Goal: Information Seeking & Learning: Learn about a topic

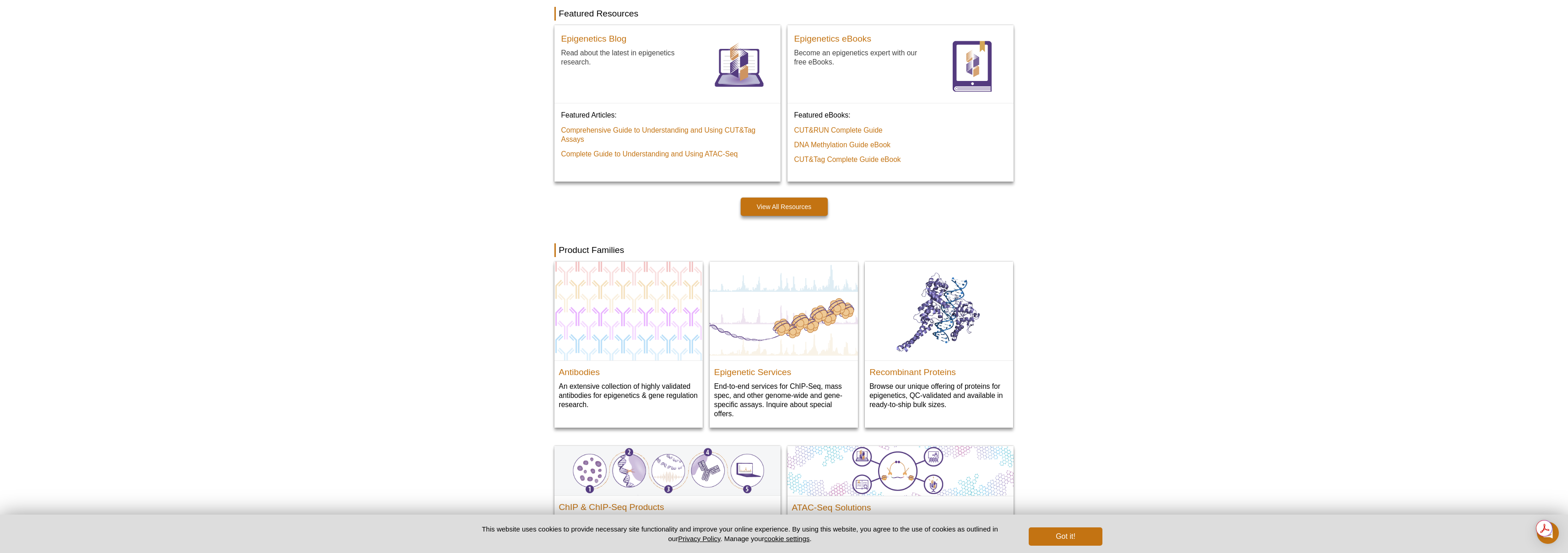
scroll to position [703, 0]
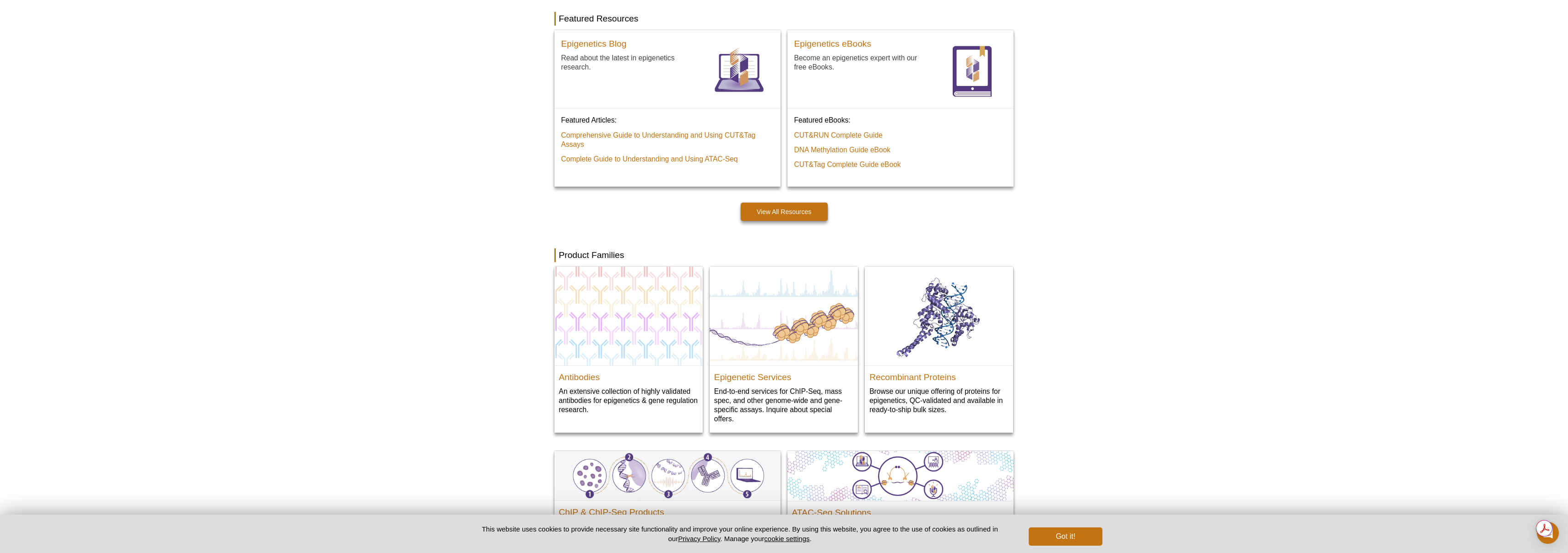
click at [486, 360] on div "Active Motif Logo Enabling Epigenetics Research 0 Search Skip to content Active…" at bounding box center [784, 160] width 1568 height 1727
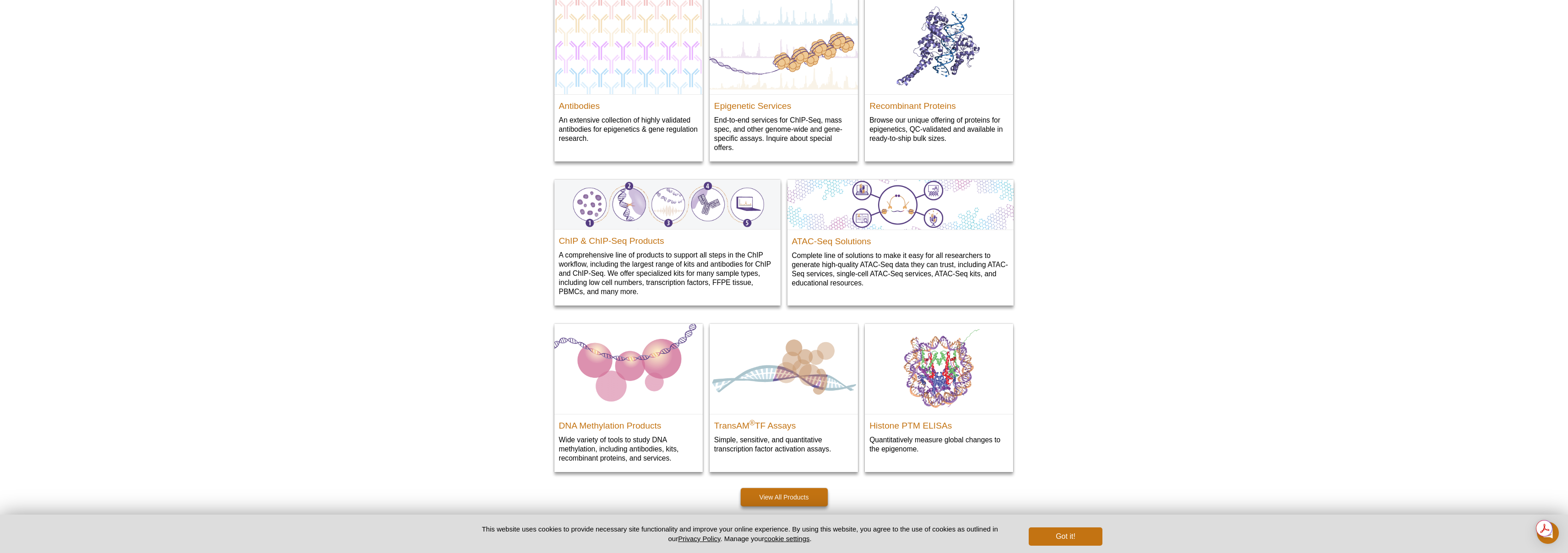
scroll to position [975, 0]
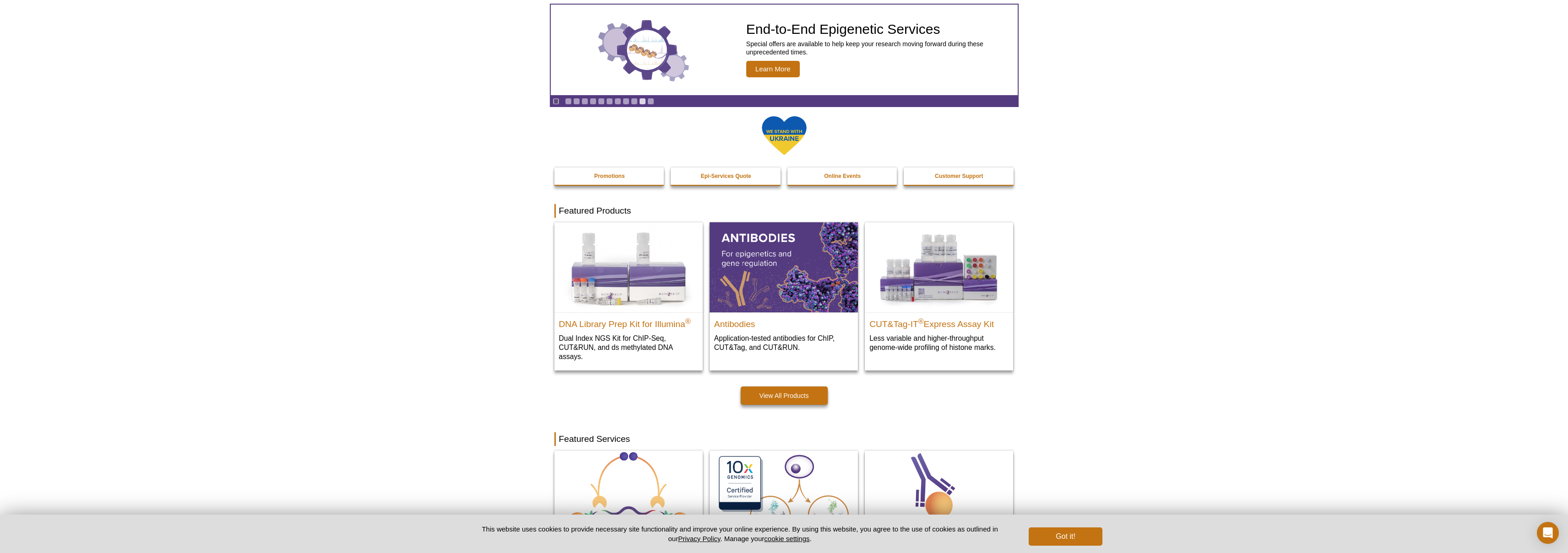
scroll to position [53, 0]
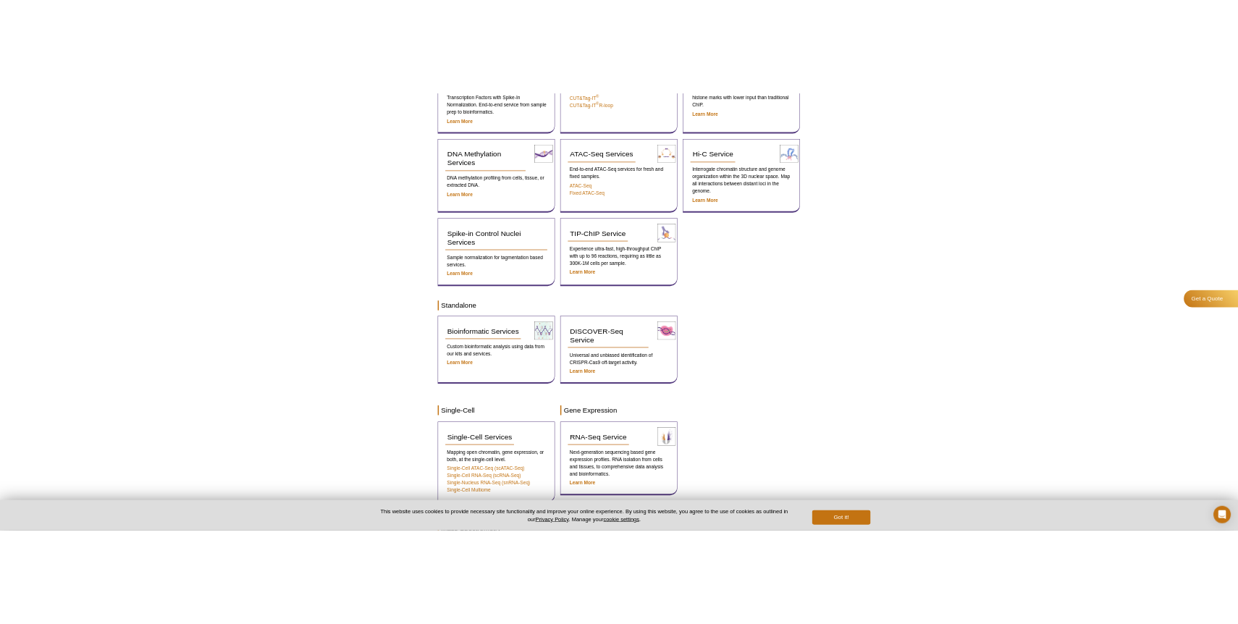
scroll to position [389, 0]
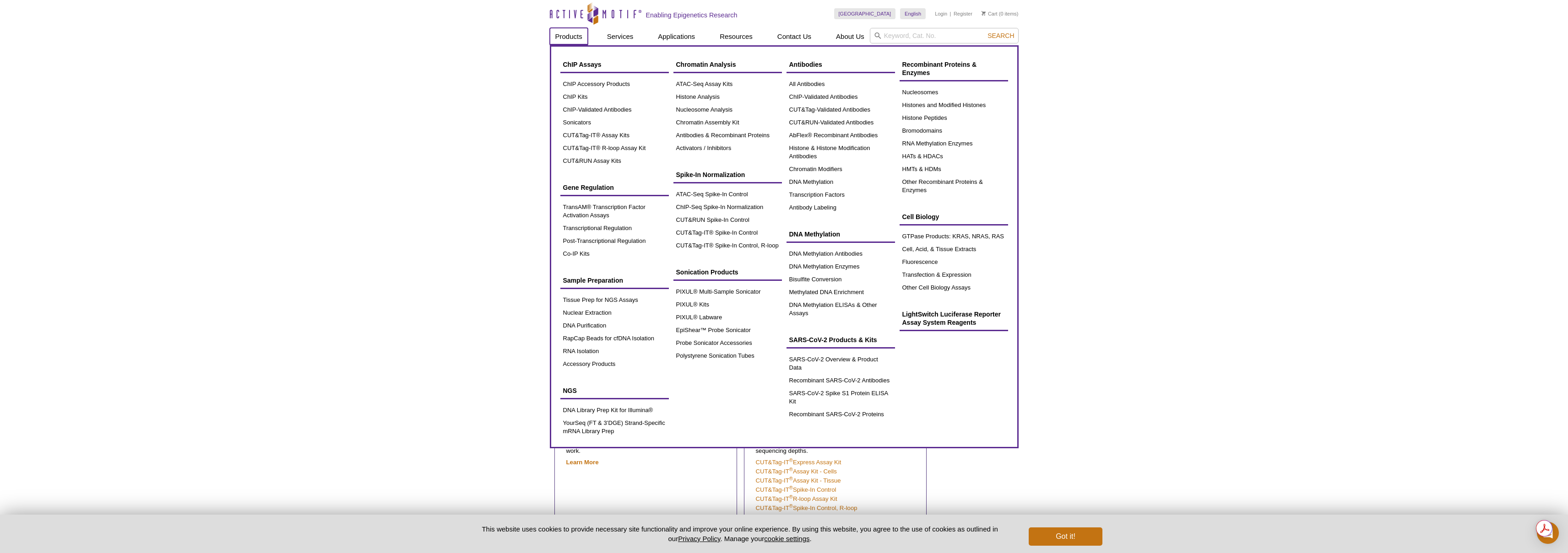
click at [574, 36] on link "Products" at bounding box center [569, 37] width 38 height 18
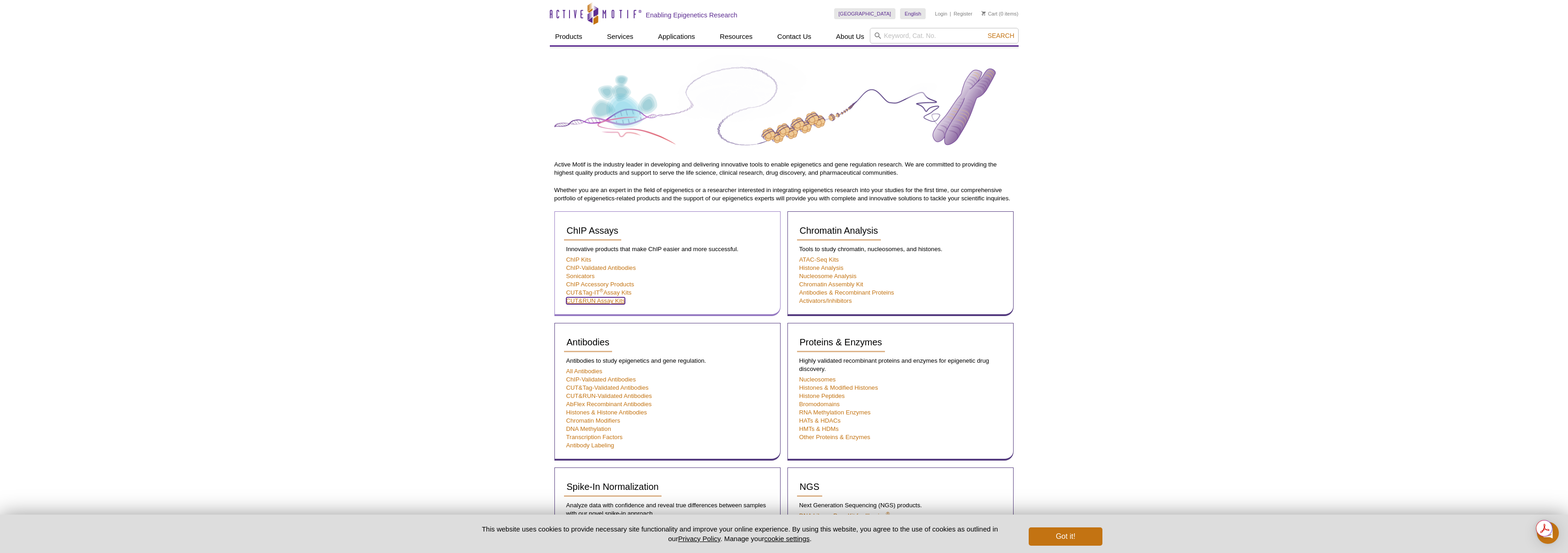
click at [616, 300] on link "CUT&RUN Assay Kits" at bounding box center [595, 301] width 59 height 7
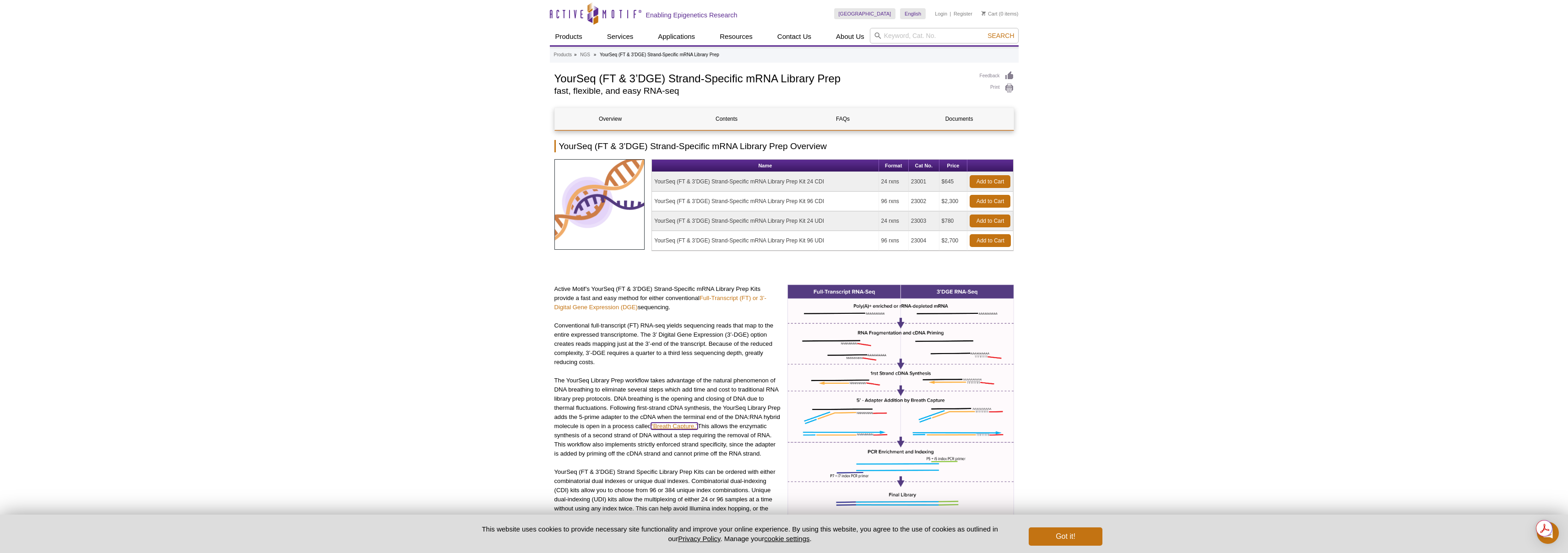
click at [679, 423] on link "“Breath Capture.”" at bounding box center [674, 426] width 47 height 7
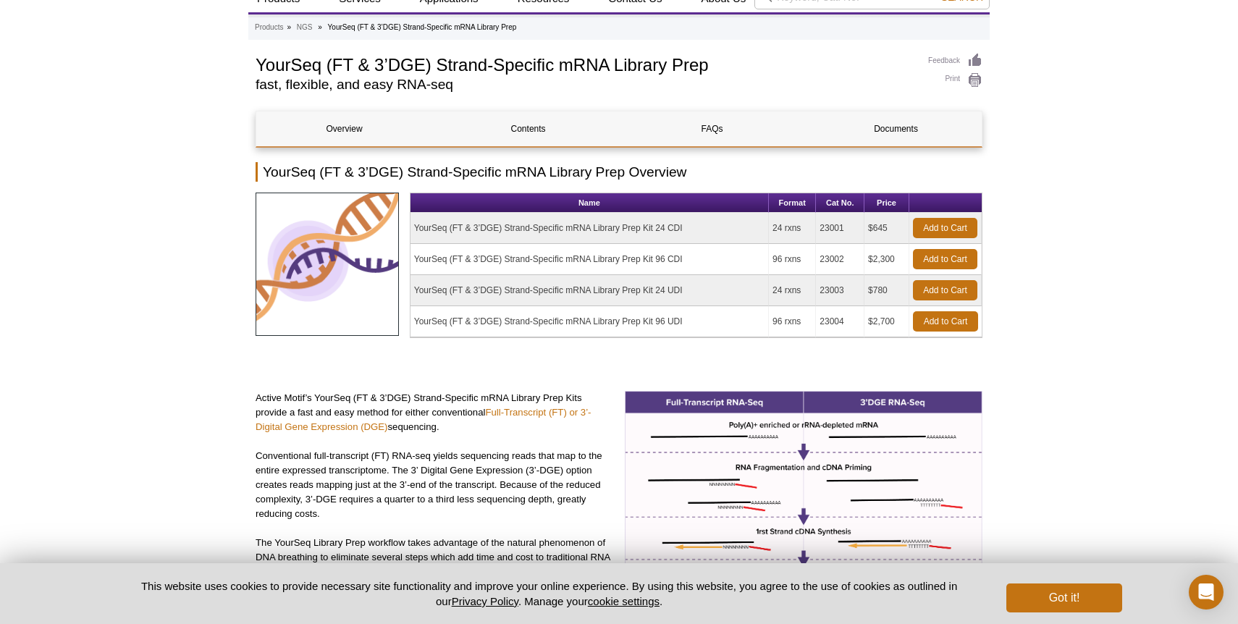
scroll to position [62, 0]
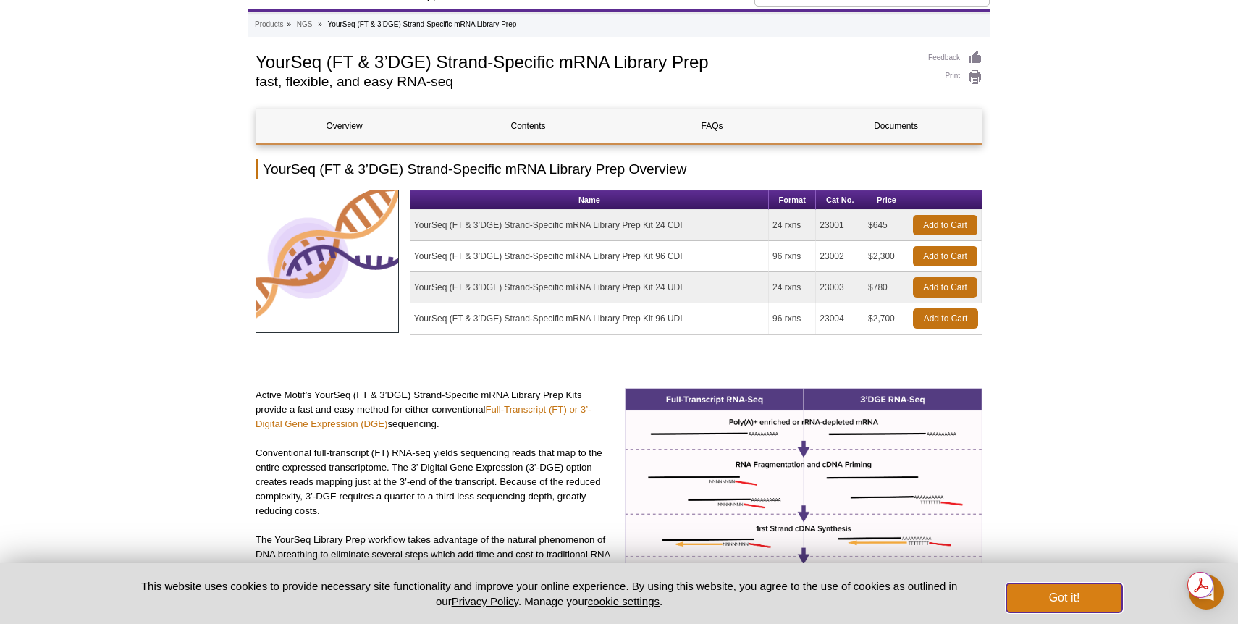
click at [1055, 594] on button "Got it!" at bounding box center [1064, 597] width 116 height 29
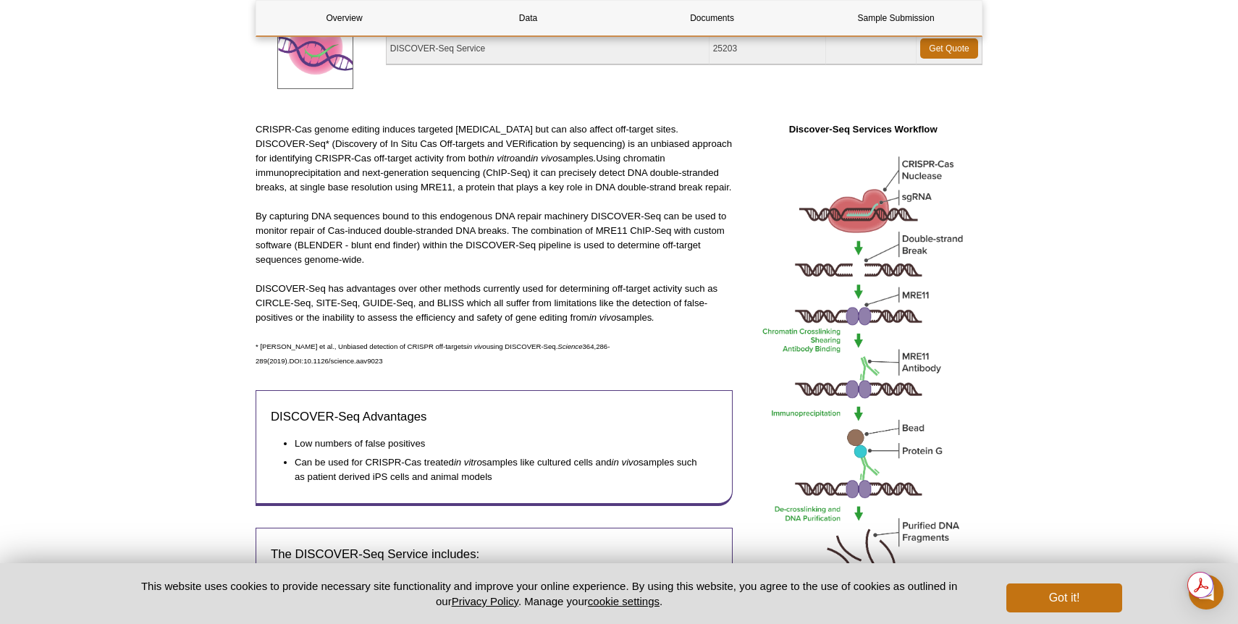
scroll to position [240, 0]
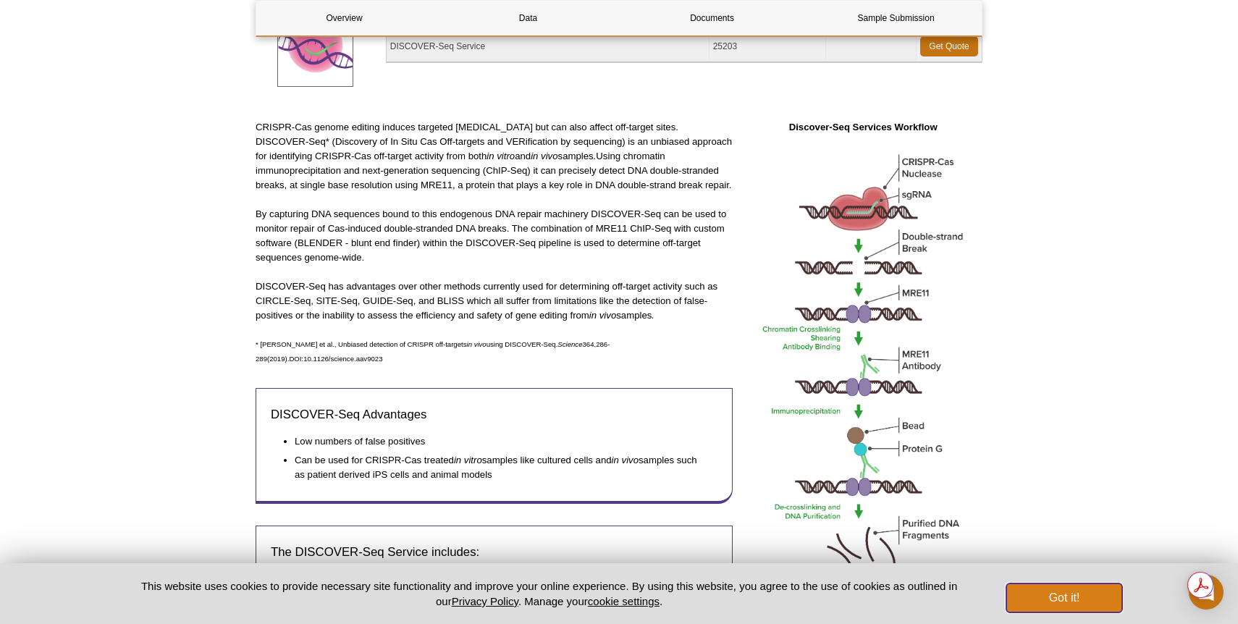
click at [1097, 597] on button "Got it!" at bounding box center [1064, 597] width 116 height 29
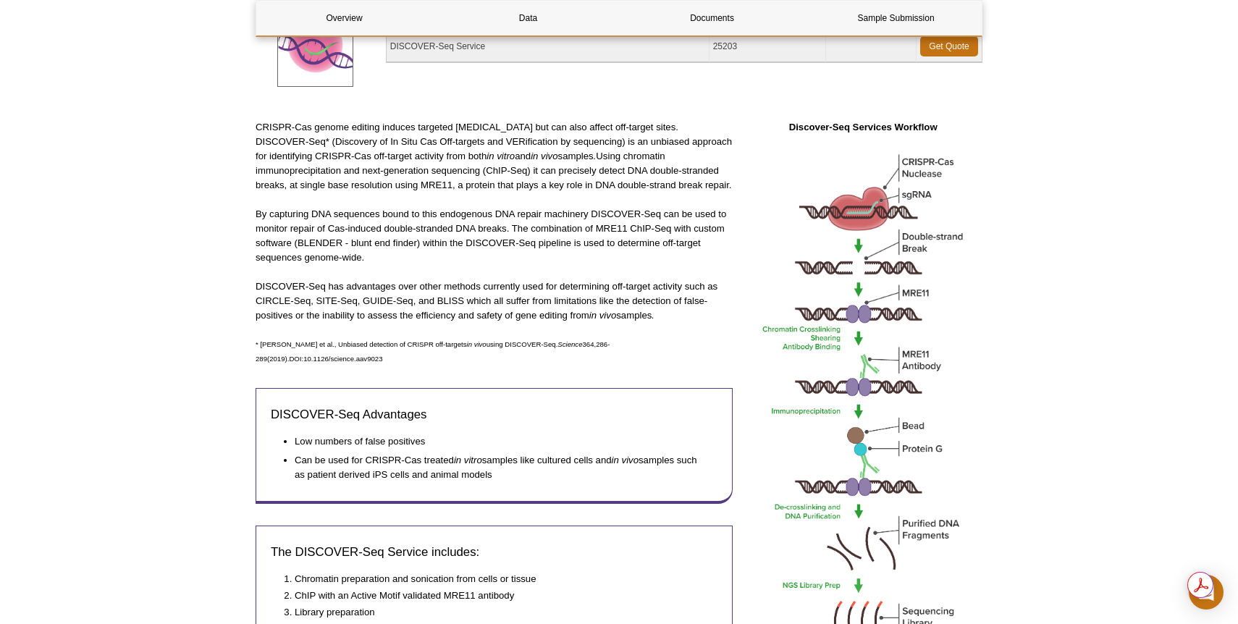
click at [527, 224] on p "By capturing DNA sequences bound to this endogenous DNA repair machinery DISCOV…" at bounding box center [494, 236] width 477 height 58
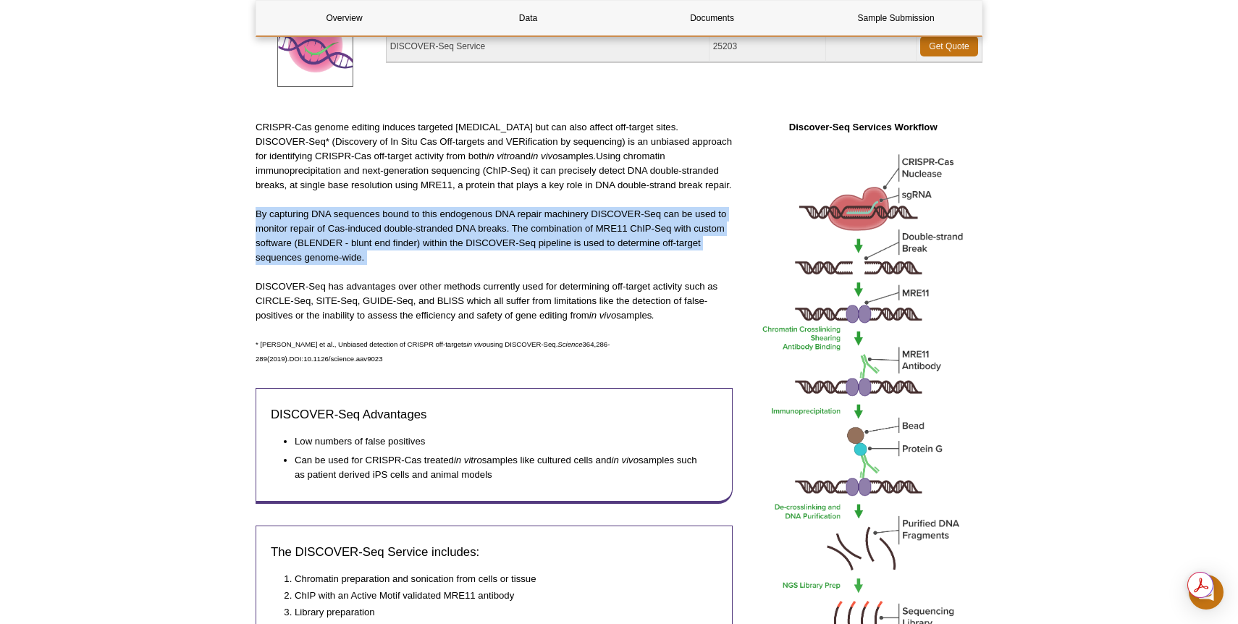
click at [527, 224] on p "By capturing DNA sequences bound to this endogenous DNA repair machinery DISCOV…" at bounding box center [494, 236] width 477 height 58
click at [526, 223] on p "By capturing DNA sequences bound to this endogenous DNA repair machinery DISCOV…" at bounding box center [494, 236] width 477 height 58
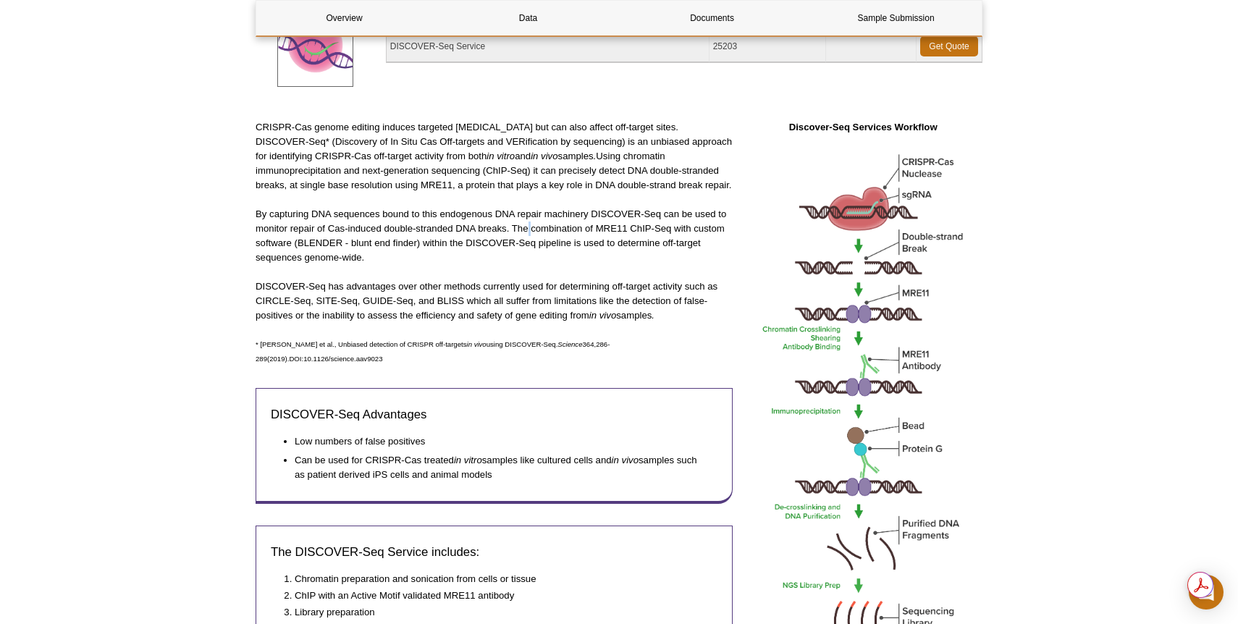
click at [526, 223] on p "By capturing DNA sequences bound to this endogenous DNA repair machinery DISCOV…" at bounding box center [494, 236] width 477 height 58
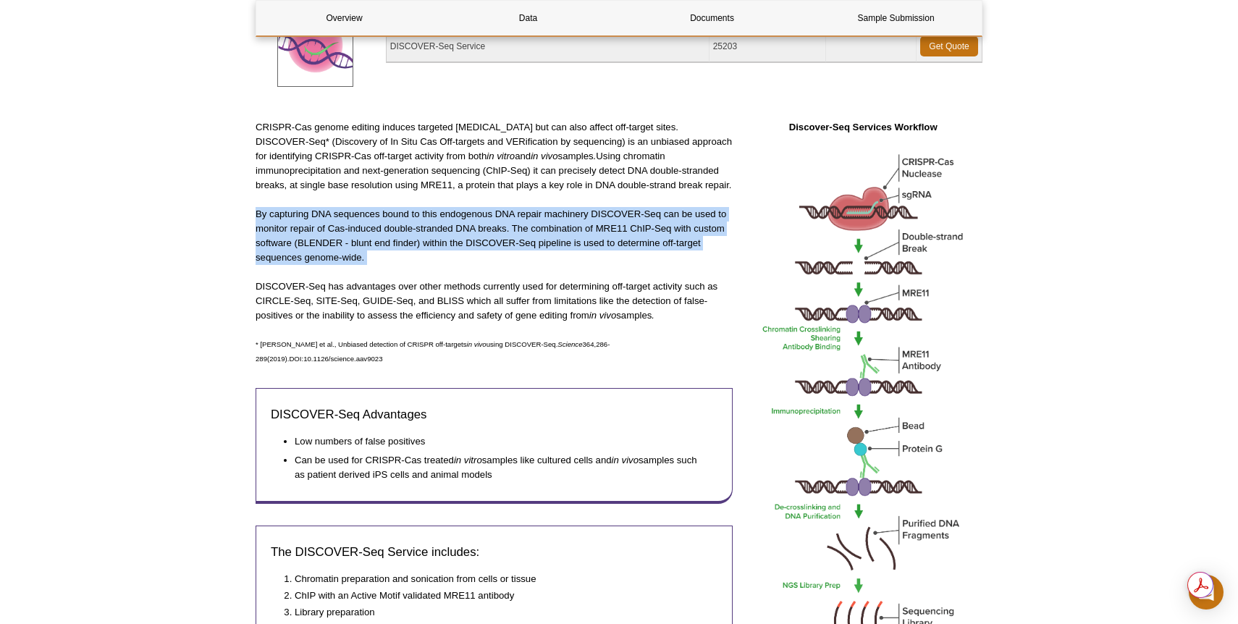
click at [526, 223] on p "By capturing DNA sequences bound to this endogenous DNA repair machinery DISCOV…" at bounding box center [494, 236] width 477 height 58
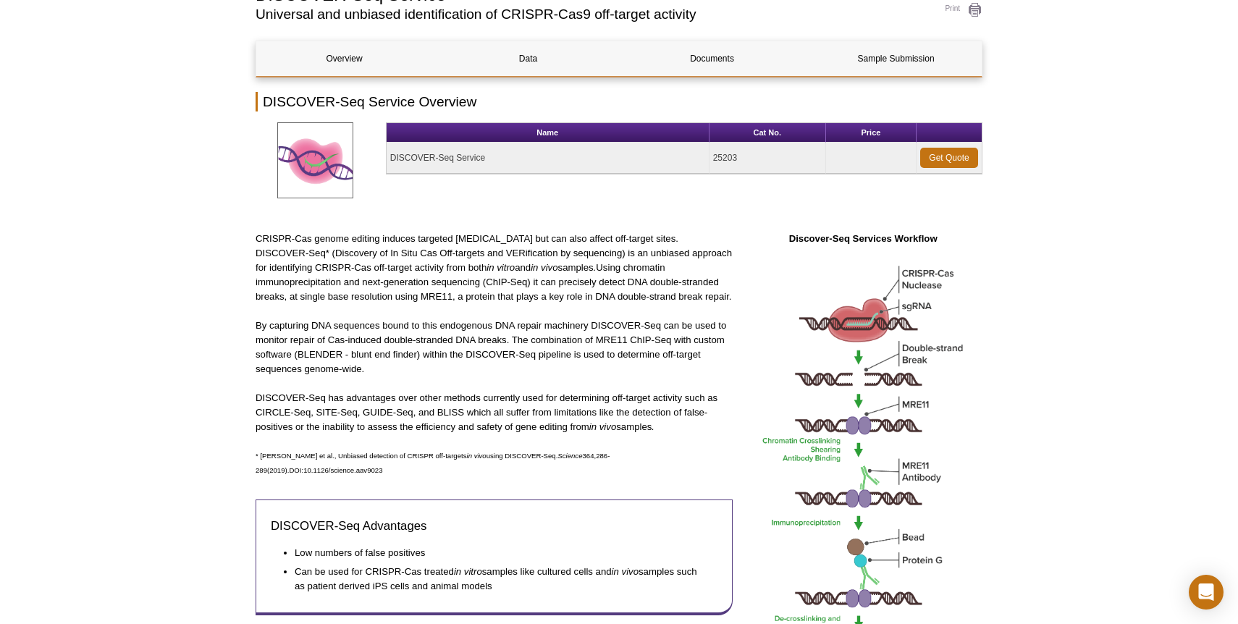
scroll to position [0, 0]
